Goal: Transaction & Acquisition: Purchase product/service

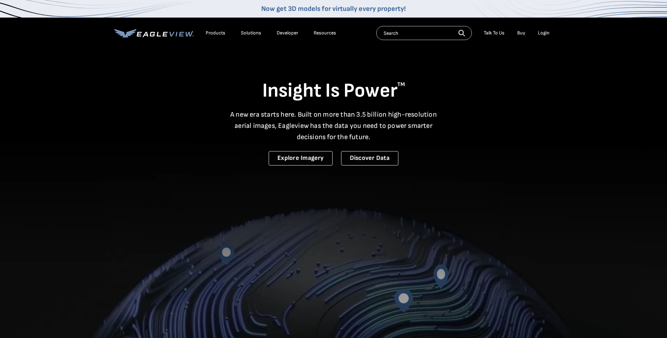
click at [540, 36] on li "Login" at bounding box center [543, 33] width 19 height 11
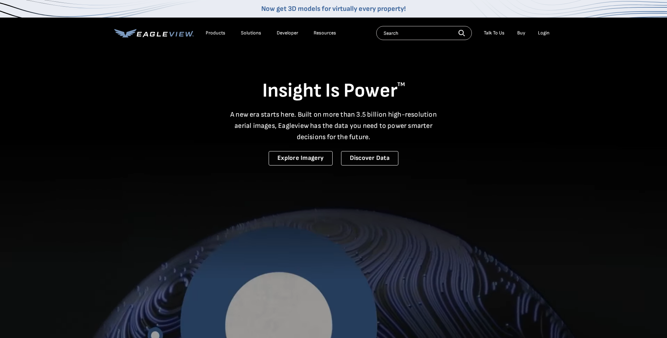
click at [542, 33] on div "Login" at bounding box center [544, 33] width 12 height 6
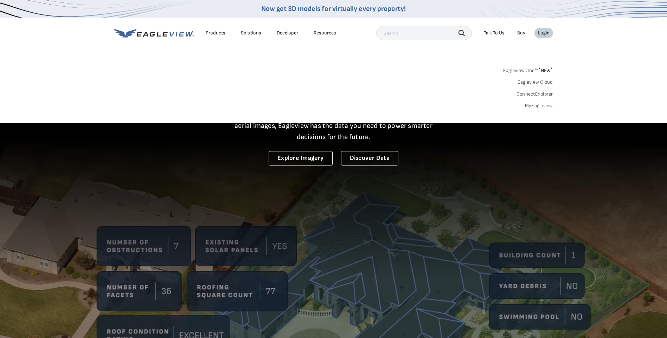
click at [530, 106] on link "MyEagleview" at bounding box center [539, 106] width 28 height 6
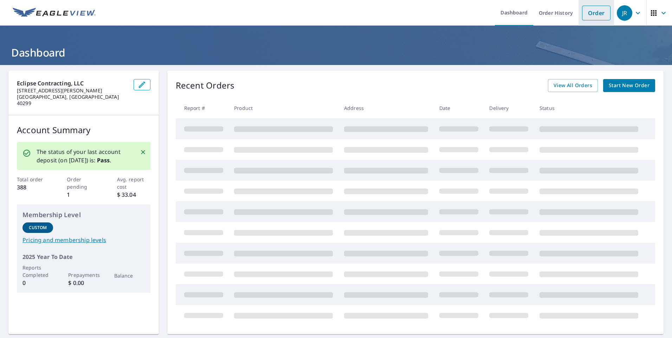
click at [585, 17] on link "Order" at bounding box center [596, 13] width 28 height 15
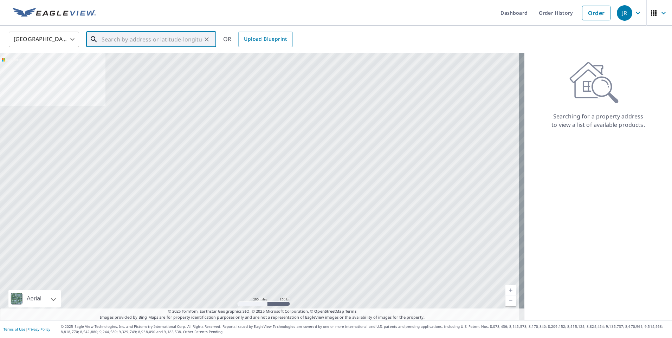
click at [183, 38] on input "text" at bounding box center [152, 40] width 100 height 20
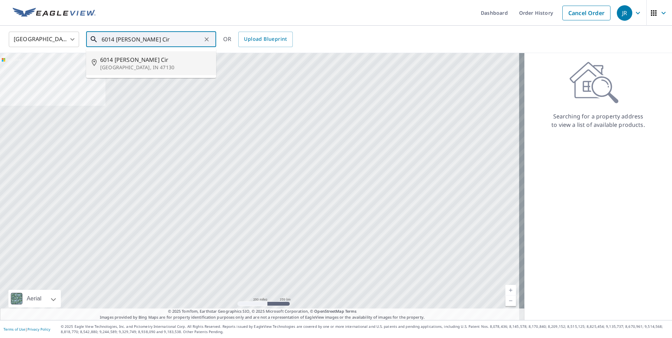
click at [141, 63] on span "6014 Carr Cir" at bounding box center [155, 60] width 110 height 8
type input "6014 Carr Cir Jeffersonville, IN 47130"
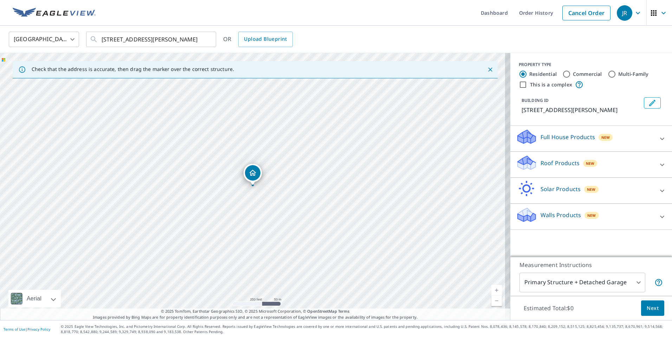
click at [543, 210] on div "Walls Products New" at bounding box center [585, 217] width 138 height 20
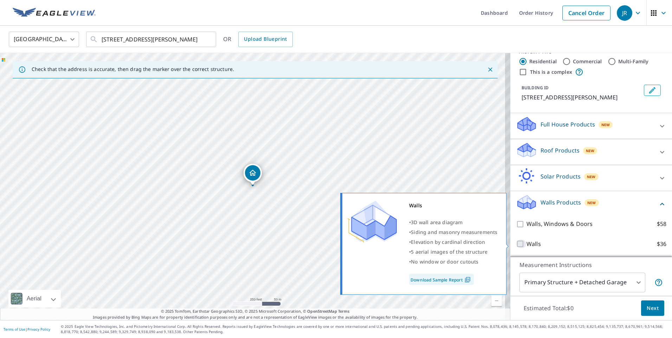
click at [516, 242] on input "Walls $36" at bounding box center [521, 244] width 11 height 8
checkbox input "true"
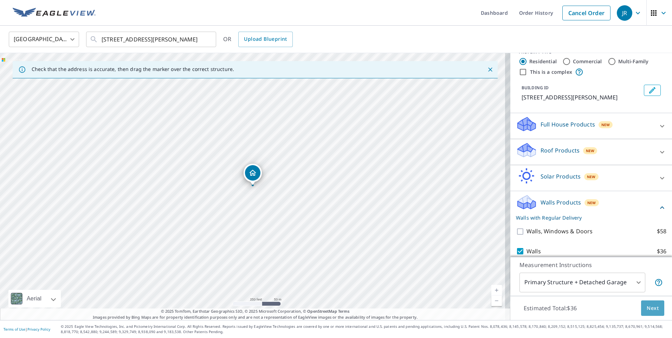
click at [650, 307] on span "Next" at bounding box center [653, 308] width 12 height 9
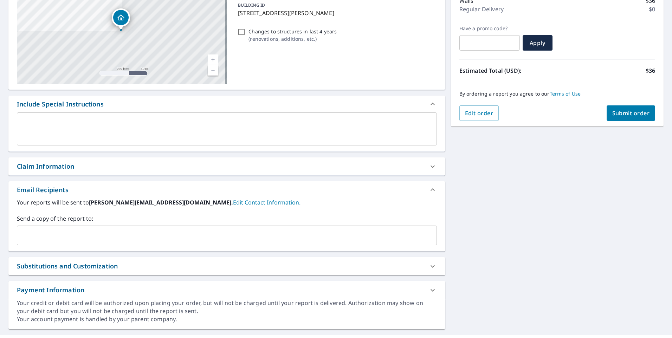
scroll to position [112, 0]
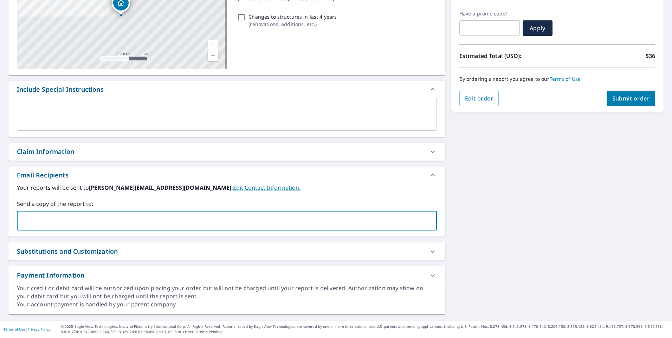
click at [232, 223] on input "text" at bounding box center [221, 220] width 403 height 13
type input "dan@eclipseyourhome.com"
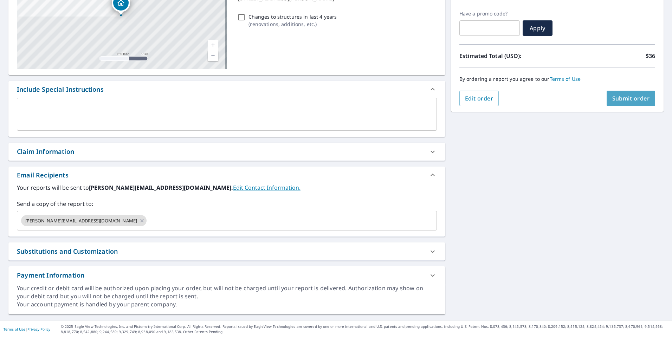
click at [621, 99] on span "Submit order" at bounding box center [631, 99] width 38 height 8
checkbox input "true"
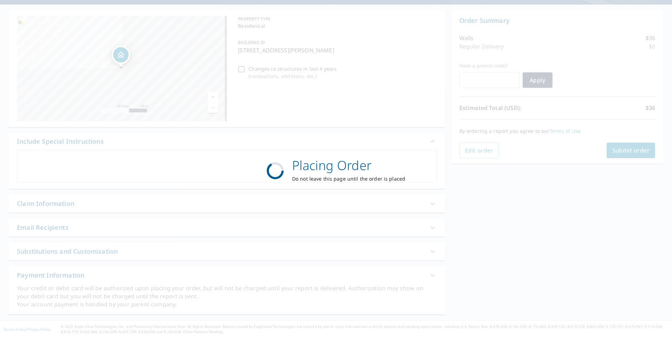
scroll to position [60, 0]
